Goal: Task Accomplishment & Management: Use online tool/utility

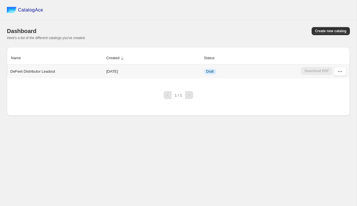
click at [321, 70] on div "Download PDF" at bounding box center [316, 71] width 31 height 9
click at [342, 69] on icon "button" at bounding box center [341, 72] width 6 height 6
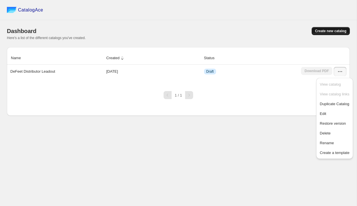
click at [330, 31] on span "Create new catalog" at bounding box center [330, 31] width 31 height 5
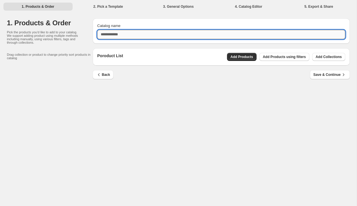
click at [124, 35] on input "Catalog name" at bounding box center [221, 34] width 248 height 9
click at [235, 57] on div "Poroduct List Add Products Add Products using filters Add Collections" at bounding box center [221, 56] width 257 height 17
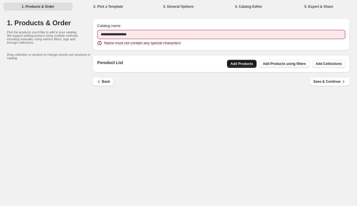
click at [237, 62] on span "Add Products" at bounding box center [242, 63] width 23 height 5
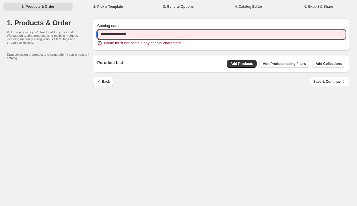
click at [143, 36] on input "**********" at bounding box center [221, 34] width 248 height 9
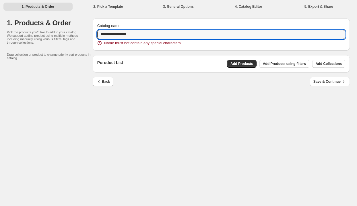
drag, startPoint x: 124, startPoint y: 36, endPoint x: 89, endPoint y: 36, distance: 35.0
click at [88, 36] on div "**********" at bounding box center [178, 55] width 343 height 75
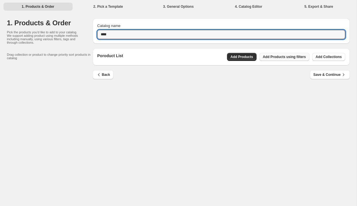
type input "****"
click at [283, 58] on span "Add Products using filters" at bounding box center [284, 57] width 43 height 5
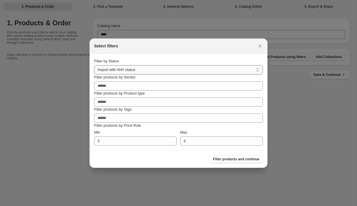
select select "******"
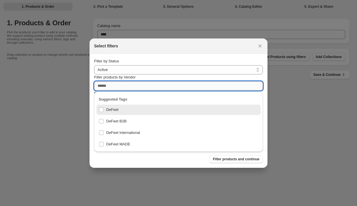
click at [161, 85] on input "Filter products by Vendor" at bounding box center [178, 85] width 169 height 9
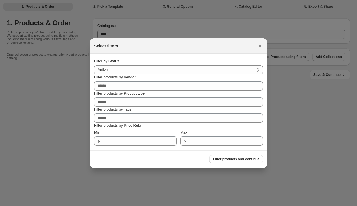
click at [193, 61] on div "Filter by Status" at bounding box center [178, 61] width 169 height 6
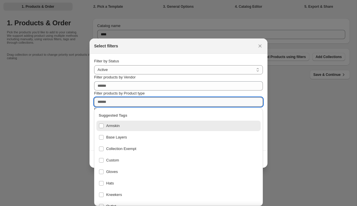
click at [161, 101] on input "Filter products by Product type" at bounding box center [178, 101] width 169 height 9
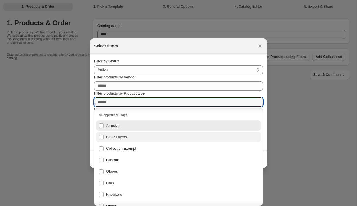
scroll to position [1, 0]
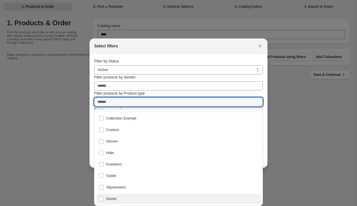
click at [103, 200] on div "Socks" at bounding box center [179, 199] width 160 height 8
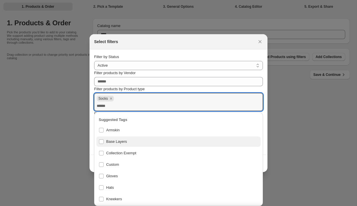
scroll to position [0, 0]
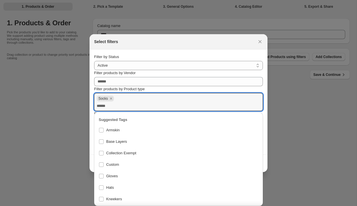
click at [265, 119] on section "**********" at bounding box center [179, 101] width 178 height 105
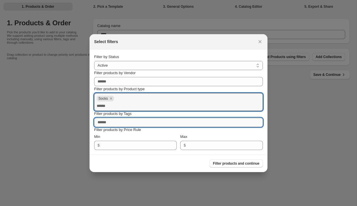
click at [109, 122] on input "Filter products by Tags" at bounding box center [178, 122] width 169 height 9
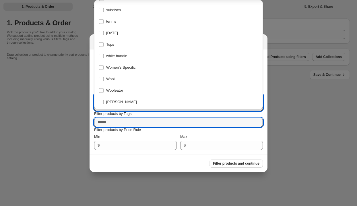
scroll to position [1433, 0]
click at [215, 131] on p "Filter products by Price Rule" at bounding box center [178, 130] width 169 height 6
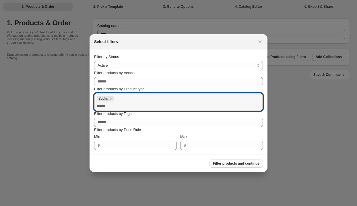
click at [239, 164] on span "Filter products and continue" at bounding box center [236, 163] width 47 height 5
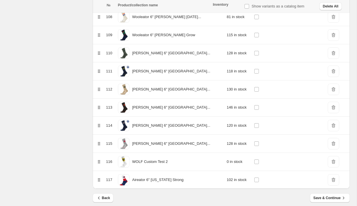
scroll to position [2030, 0]
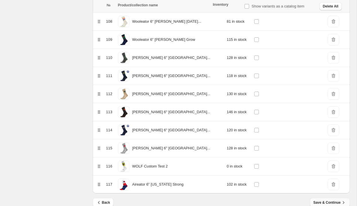
click at [319, 200] on button "Save & Continue" at bounding box center [330, 202] width 40 height 9
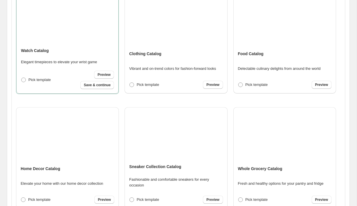
scroll to position [145, 0]
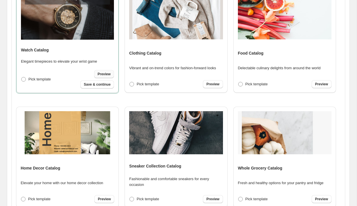
click at [102, 75] on span "Preview" at bounding box center [104, 74] width 13 height 5
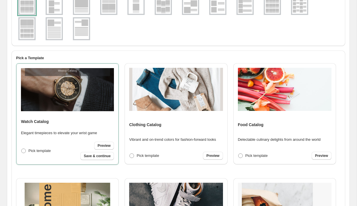
scroll to position [73, 0]
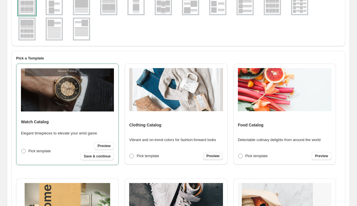
click at [209, 157] on span "Preview" at bounding box center [213, 156] width 13 height 5
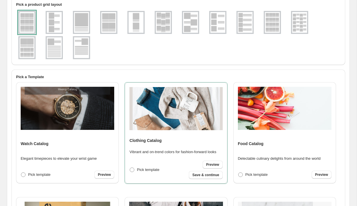
scroll to position [54, 0]
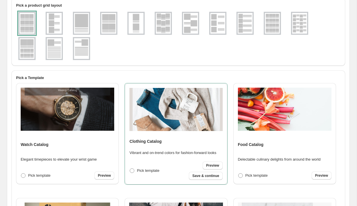
click at [272, 23] on img at bounding box center [272, 23] width 15 height 21
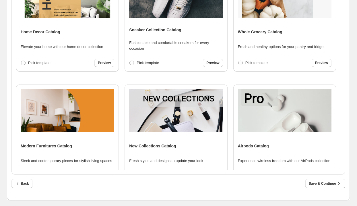
scroll to position [87, 0]
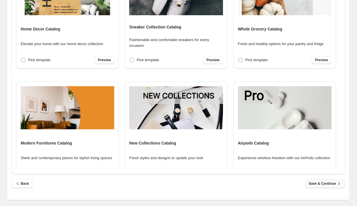
click at [325, 183] on span "Save & Continue" at bounding box center [325, 184] width 33 height 6
select select "**********"
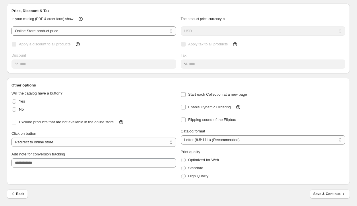
scroll to position [0, 0]
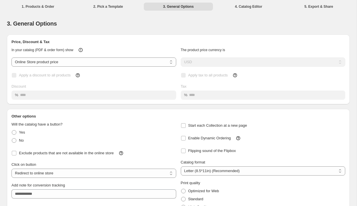
click at [120, 92] on div "Apply a discount to all products Discount %" at bounding box center [93, 85] width 165 height 28
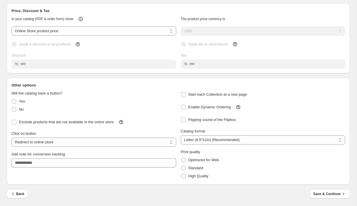
scroll to position [42, 0]
click at [324, 194] on span "Save & Continue" at bounding box center [330, 194] width 33 height 6
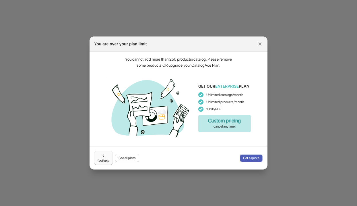
click at [105, 160] on span "Go Back" at bounding box center [104, 158] width 12 height 10
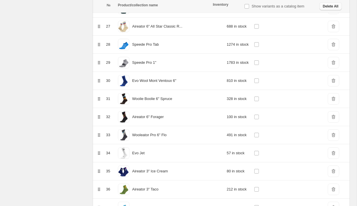
scroll to position [558, 0]
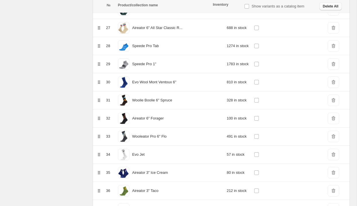
click at [326, 4] on span "Delete All" at bounding box center [331, 6] width 16 height 5
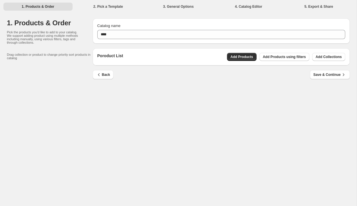
scroll to position [0, 0]
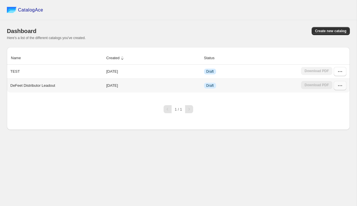
click at [337, 85] on button "button" at bounding box center [340, 85] width 13 height 9
click at [326, 148] on span "Delete" at bounding box center [325, 147] width 11 height 4
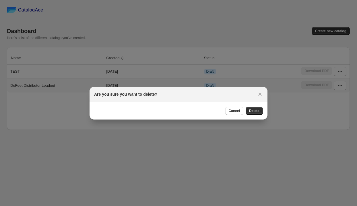
click at [256, 106] on div "Cancel Delete" at bounding box center [179, 111] width 178 height 18
click at [256, 110] on span "Delete" at bounding box center [254, 111] width 10 height 5
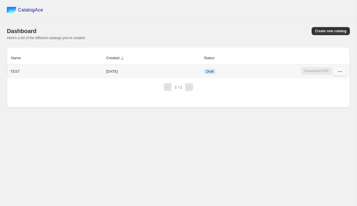
click at [340, 72] on icon "button" at bounding box center [340, 71] width 1 height 1
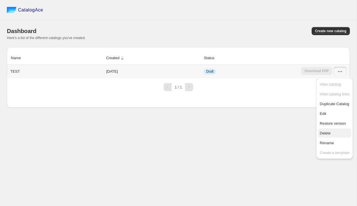
click at [322, 134] on span "Delete" at bounding box center [325, 133] width 11 height 4
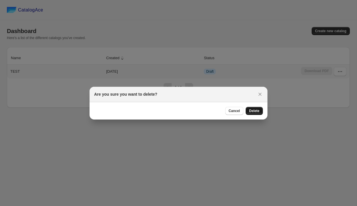
click at [259, 111] on span "Delete" at bounding box center [254, 111] width 10 height 5
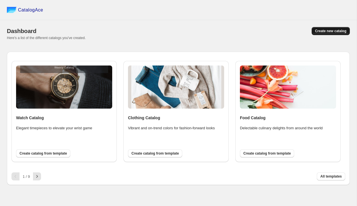
click at [327, 31] on span "Create new catalog" at bounding box center [330, 31] width 31 height 5
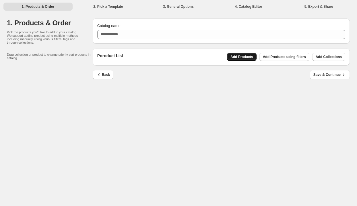
click at [232, 55] on button "Add Products" at bounding box center [242, 57] width 30 height 8
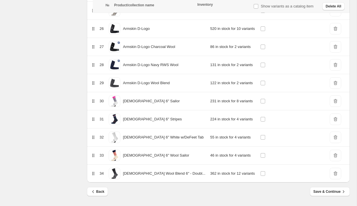
scroll to position [539, 0]
click at [321, 191] on span "Save & Continue" at bounding box center [330, 192] width 33 height 6
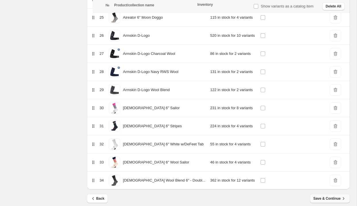
click at [321, 195] on button "Save & Continue" at bounding box center [330, 198] width 40 height 9
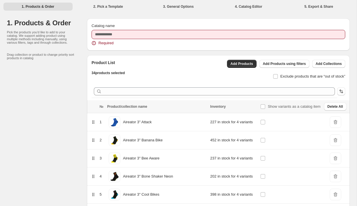
scroll to position [0, 0]
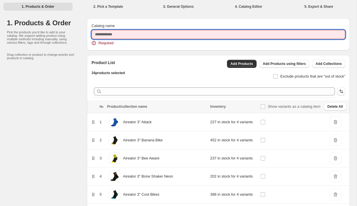
click at [133, 34] on input "Catalog name" at bounding box center [219, 34] width 254 height 9
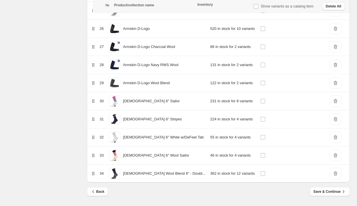
scroll to position [539, 0]
type input "****"
click at [321, 190] on span "Save & Continue" at bounding box center [330, 192] width 33 height 6
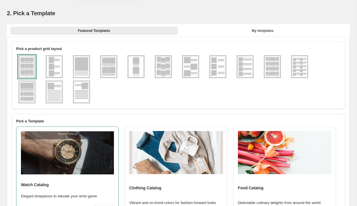
scroll to position [0, 0]
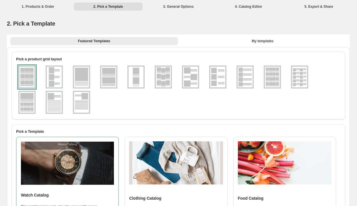
click at [276, 81] on img at bounding box center [272, 77] width 15 height 21
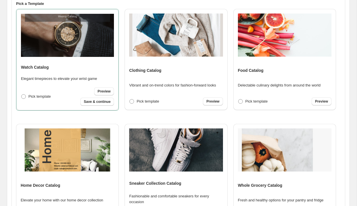
scroll to position [128, 0]
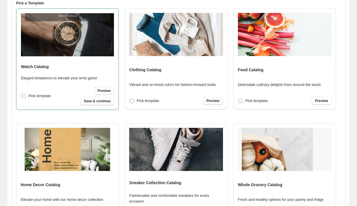
click at [215, 100] on span "Preview" at bounding box center [213, 101] width 13 height 5
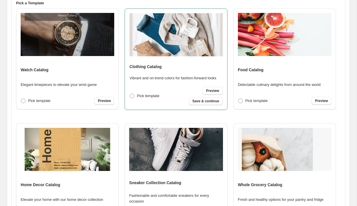
scroll to position [0, 0]
click at [207, 100] on span "Save & continue" at bounding box center [205, 101] width 27 height 5
select select "**********"
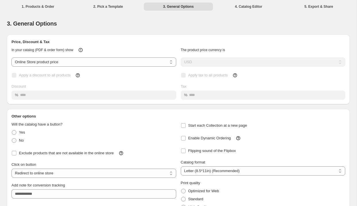
click at [128, 79] on div "Apply a discount to all products" at bounding box center [93, 75] width 165 height 8
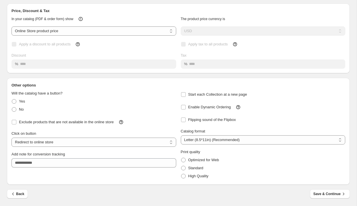
scroll to position [41, 0]
click at [13, 111] on span at bounding box center [14, 109] width 5 height 5
select select "**********"
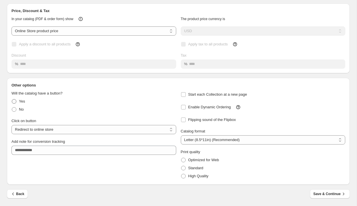
click at [14, 103] on span at bounding box center [14, 101] width 5 height 5
select select "**********"
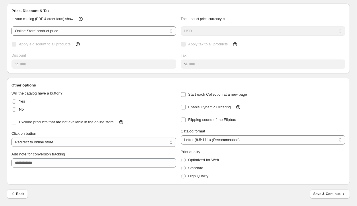
click at [10, 122] on div "Exclude products that are not available in the online store" at bounding box center [91, 119] width 169 height 13
click at [324, 194] on span "Save & Continue" at bounding box center [330, 194] width 33 height 6
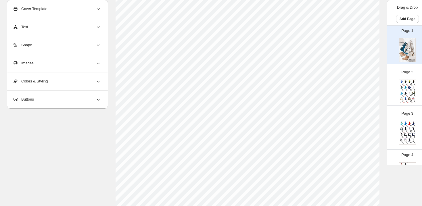
scroll to position [182, 0]
click at [357, 92] on img at bounding box center [405, 92] width 4 height 3
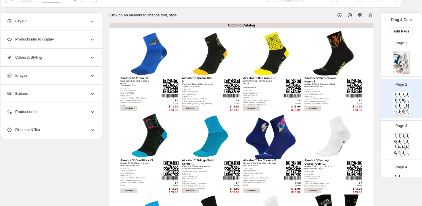
scroll to position [30, 6]
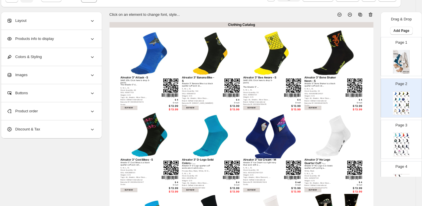
click at [132, 82] on div "SAVE 20%: Click here to shop 3-packs. The Aireator 3” d..." at bounding box center [136, 83] width 33 height 7
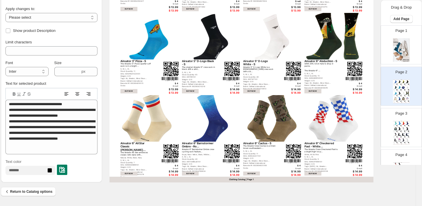
scroll to position [211, 6]
click at [357, 132] on div "Clothing Catalog Aireator 6" Cheers - S The Aireator Crew Cheers crew sock in n…" at bounding box center [401, 133] width 17 height 24
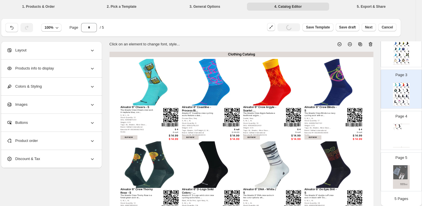
scroll to position [80, 0]
click at [357, 124] on div "Clothing Catalog" at bounding box center [401, 124] width 17 height 0
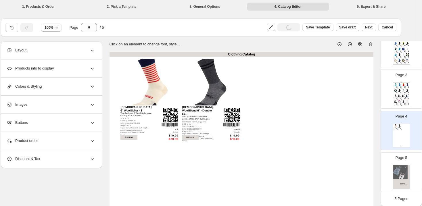
click at [357, 174] on img at bounding box center [401, 177] width 17 height 24
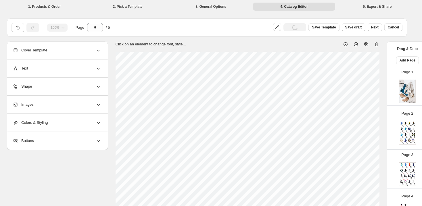
scroll to position [0, 0]
click at [357, 133] on img at bounding box center [402, 134] width 4 height 3
type input "*"
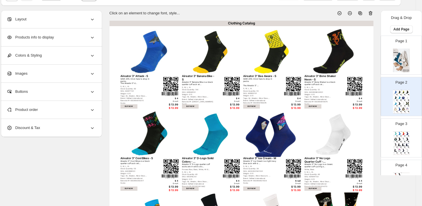
scroll to position [32, 6]
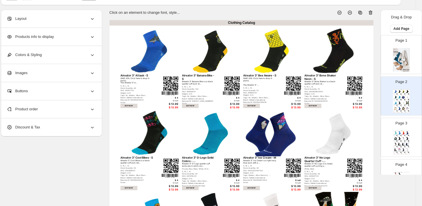
click at [92, 37] on icon at bounding box center [92, 37] width 3 height 2
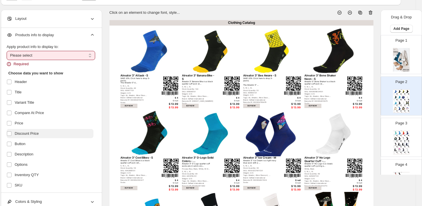
scroll to position [2, 0]
select select "*********"
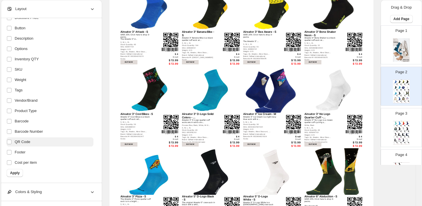
scroll to position [79, 6]
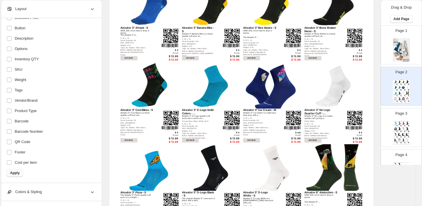
click at [18, 173] on span "Apply" at bounding box center [14, 173] width 9 height 5
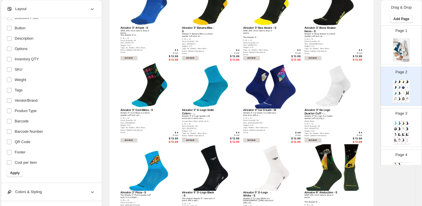
scroll to position [101, 0]
click at [14, 172] on span "Apply" at bounding box center [14, 173] width 9 height 5
click at [15, 173] on span "Apply" at bounding box center [14, 173] width 9 height 5
click at [10, 173] on span "Apply" at bounding box center [14, 173] width 9 height 5
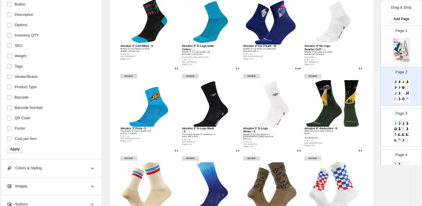
click at [17, 149] on span "Apply" at bounding box center [14, 149] width 9 height 5
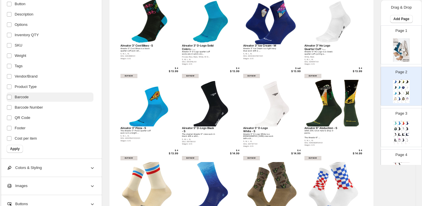
scroll to position [144, 6]
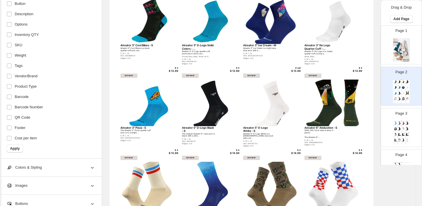
click at [177, 68] on div "$ 4" at bounding box center [169, 68] width 17 height 3
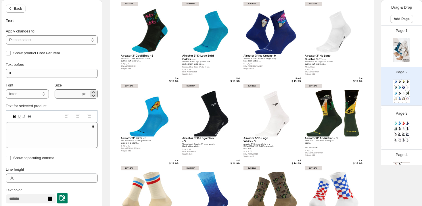
scroll to position [132, 6]
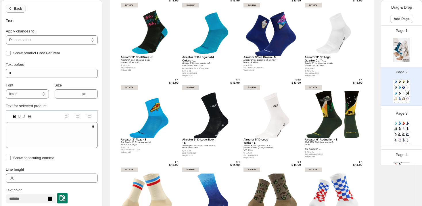
click at [18, 9] on span "Back" at bounding box center [18, 8] width 8 height 5
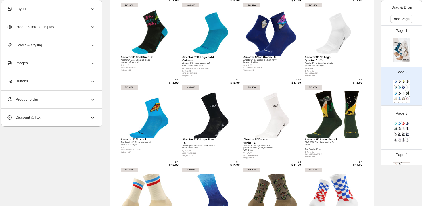
click at [91, 63] on icon at bounding box center [93, 63] width 6 height 6
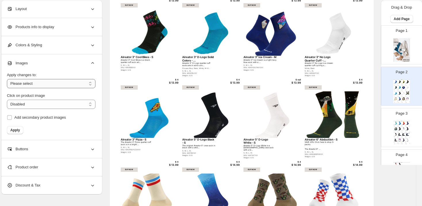
select select "**********"
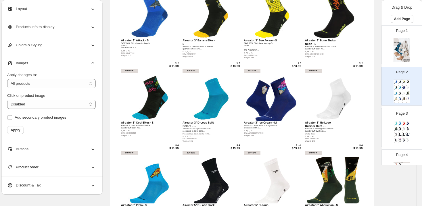
scroll to position [66, 5]
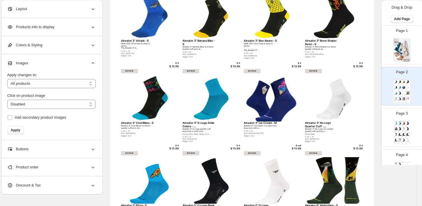
click at [42, 28] on span "Products info to display" at bounding box center [30, 27] width 47 height 6
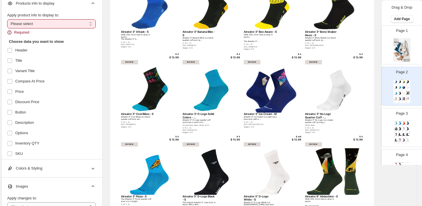
scroll to position [0, 0]
select select "*********"
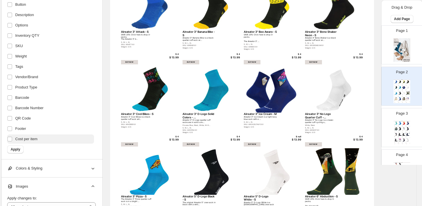
scroll to position [101, 0]
click at [18, 148] on span "Apply" at bounding box center [15, 149] width 9 height 5
click at [17, 148] on span "Apply" at bounding box center [15, 149] width 9 height 5
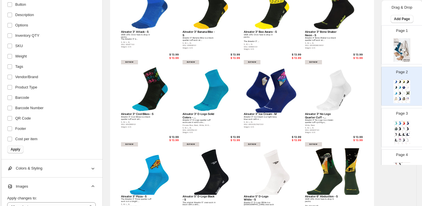
click at [15, 149] on span "Apply" at bounding box center [15, 149] width 9 height 5
click at [14, 149] on span "Apply" at bounding box center [15, 149] width 9 height 5
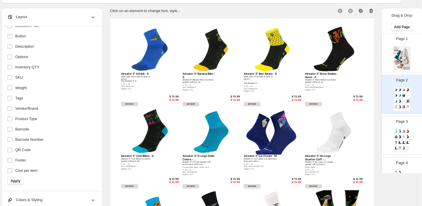
click at [15, 181] on span "Apply" at bounding box center [15, 181] width 9 height 5
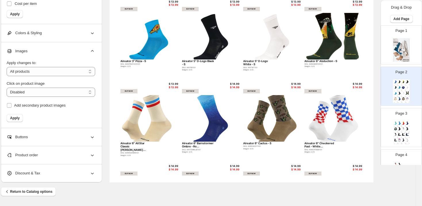
click at [14, 12] on button "Apply" at bounding box center [15, 14] width 16 height 8
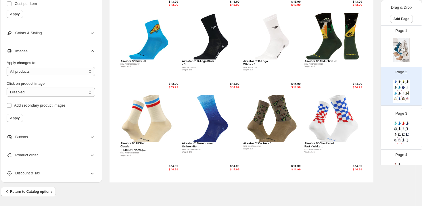
click at [14, 15] on span "Apply" at bounding box center [14, 14] width 9 height 5
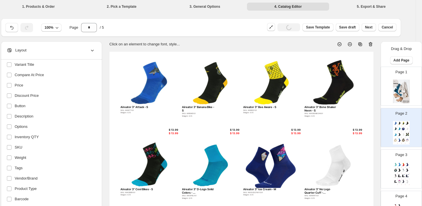
scroll to position [0, 6]
click at [357, 27] on span "Cancel" at bounding box center [386, 27] width 11 height 5
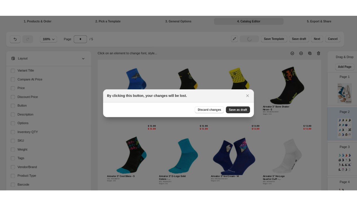
scroll to position [0, 0]
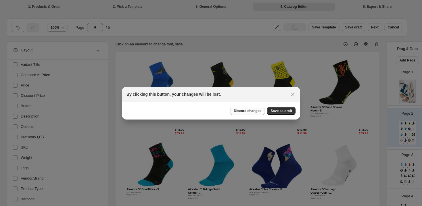
click at [239, 111] on span "Discard changes" at bounding box center [248, 111] width 28 height 5
